Goal: Obtain resource: Obtain resource

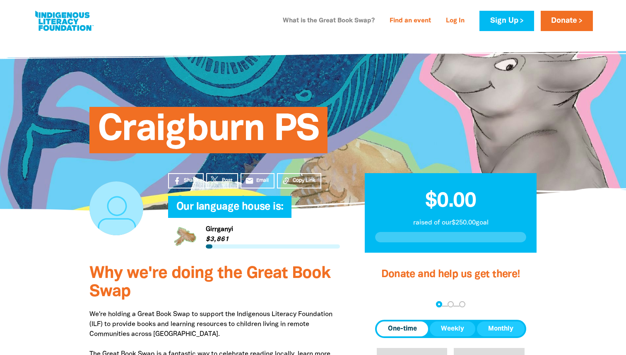
click at [327, 21] on link "What is the Great Book Swap?" at bounding box center [329, 20] width 102 height 13
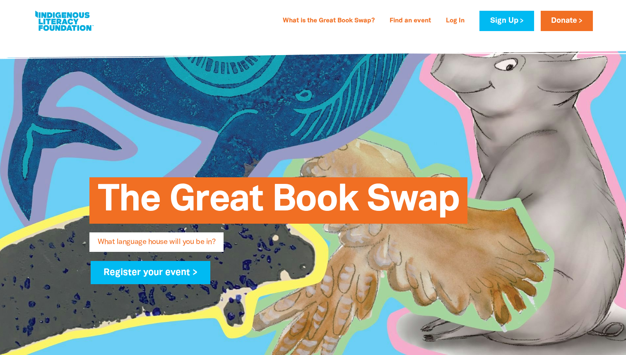
type input "[EMAIL_ADDRESS][DOMAIN_NAME]"
click at [50, 21] on link at bounding box center [64, 20] width 62 height 25
click at [70, 22] on link at bounding box center [64, 20] width 62 height 25
click at [51, 21] on link at bounding box center [64, 20] width 62 height 25
click at [453, 22] on link "Log In" at bounding box center [455, 20] width 29 height 13
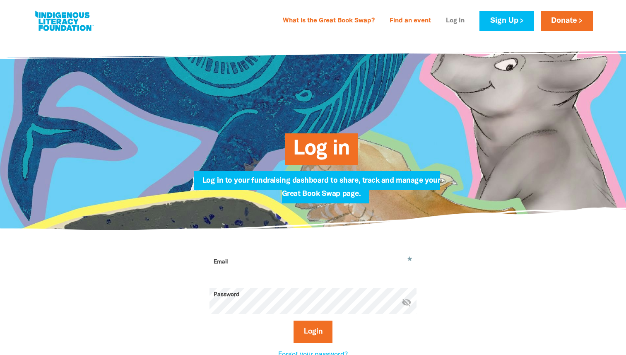
type input "[EMAIL_ADDRESS][DOMAIN_NAME]"
click at [315, 338] on button "Login" at bounding box center [313, 331] width 39 height 22
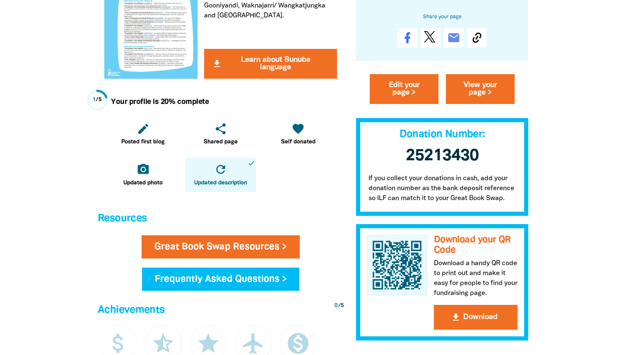
scroll to position [295, 0]
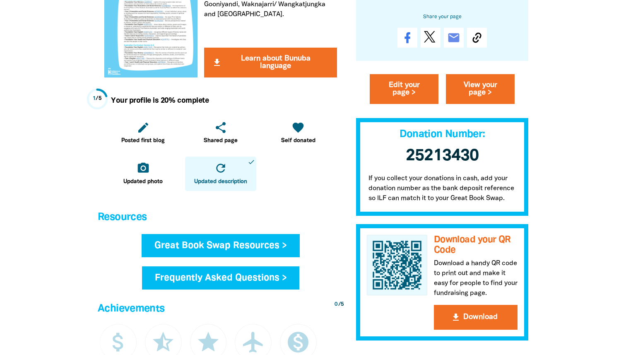
click at [268, 241] on link "Great Book Swap Resources >" at bounding box center [221, 245] width 158 height 23
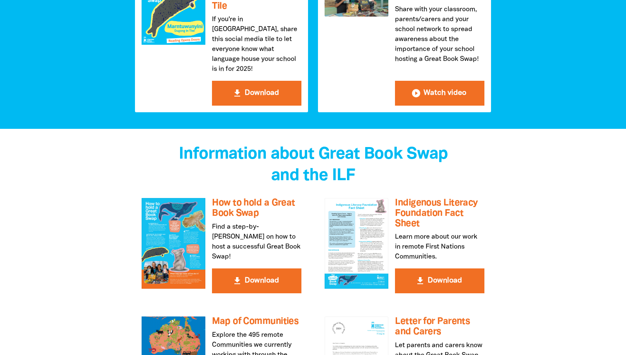
scroll to position [1346, 0]
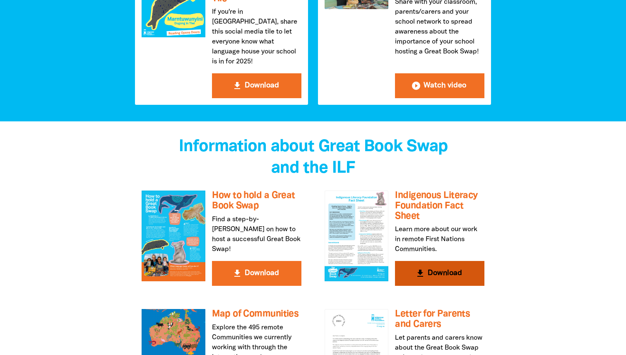
click at [432, 190] on h3 "Indigenous Literacy Foundation Fact Sheet" at bounding box center [439, 205] width 89 height 31
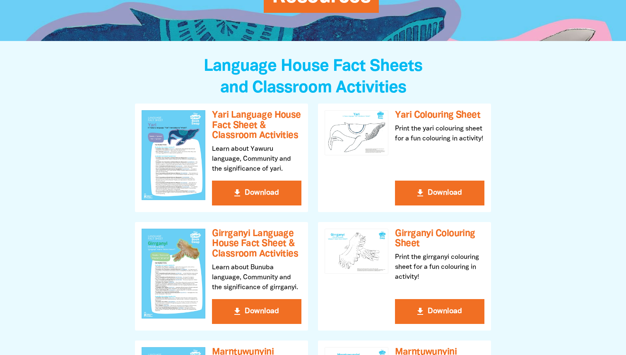
scroll to position [0, 0]
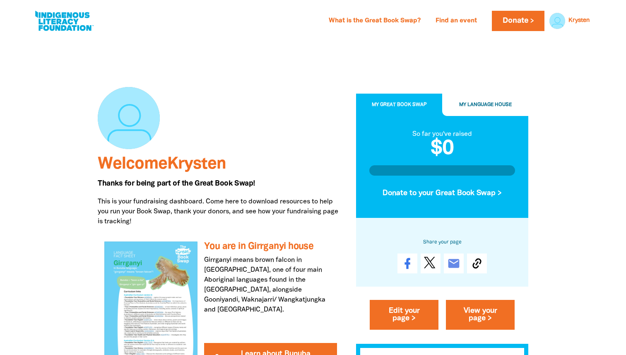
scroll to position [295, 0]
select select "primary-school"
